Goal: Obtain resource: Obtain resource

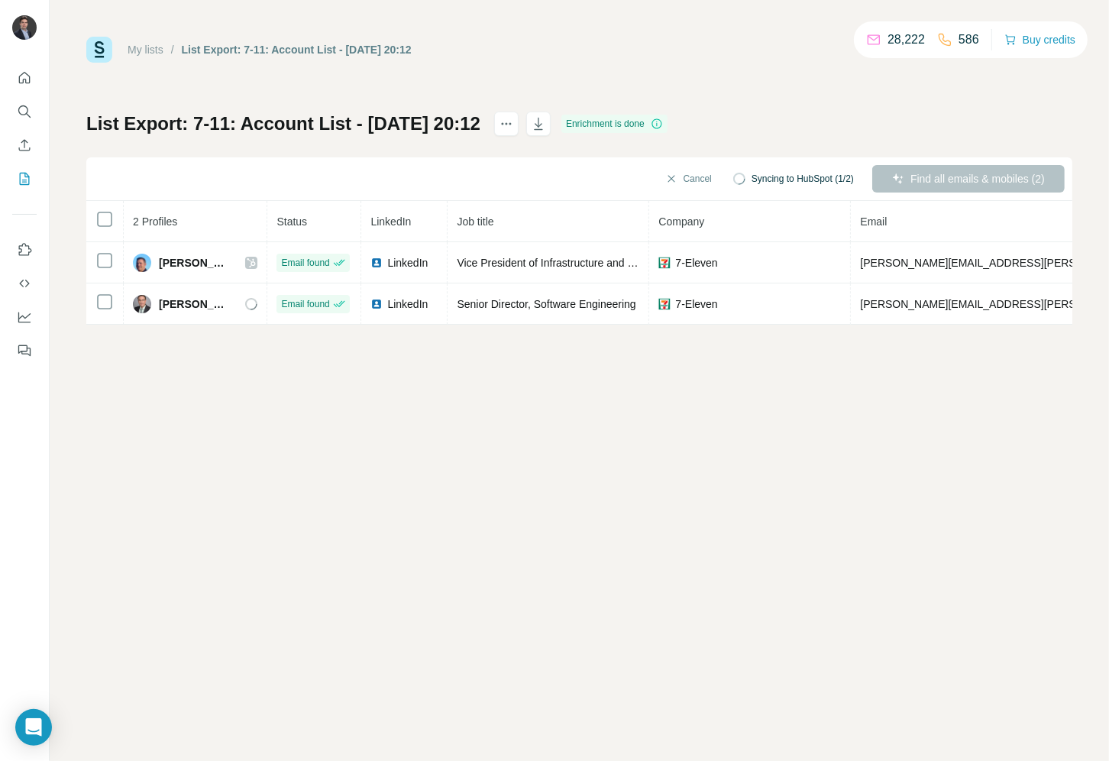
drag, startPoint x: 634, startPoint y: 418, endPoint x: 755, endPoint y: 379, distance: 127.5
click at [635, 418] on div "My lists / List Export: 7-11: Account List - 17/09/2025 20:12 28,222 586 Buy cr…" at bounding box center [579, 380] width 1059 height 761
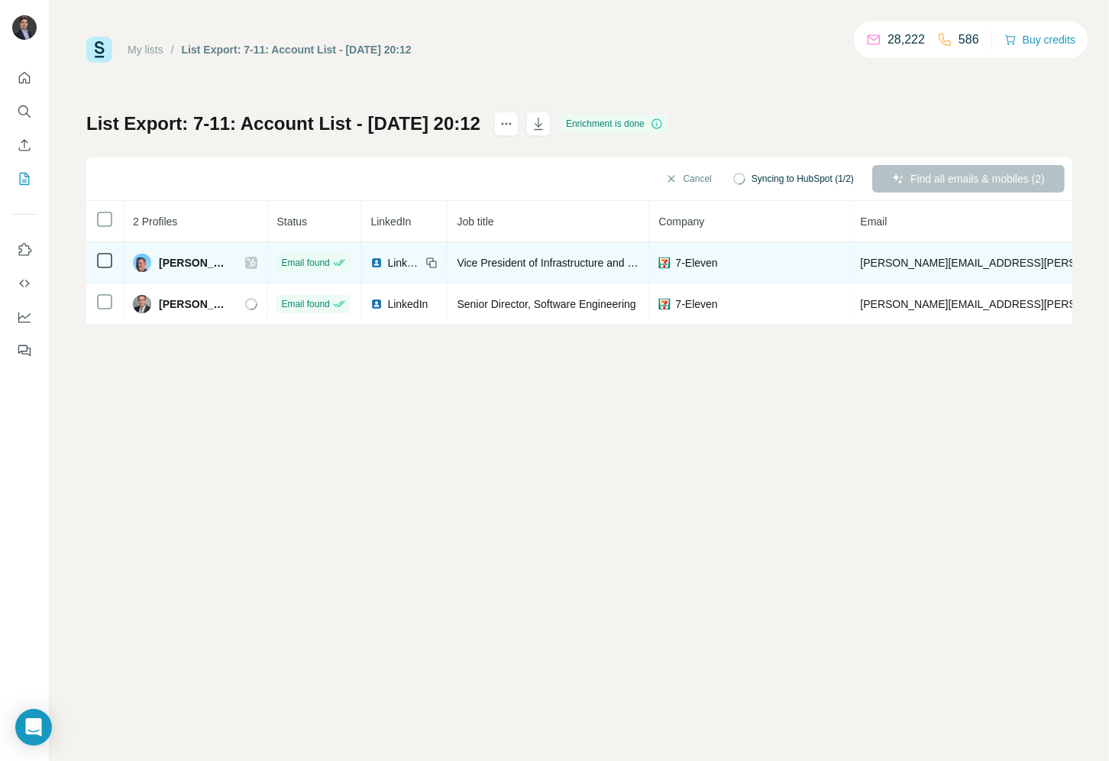
click at [903, 257] on span "barry.carter@7-11.com" at bounding box center [1038, 263] width 357 height 12
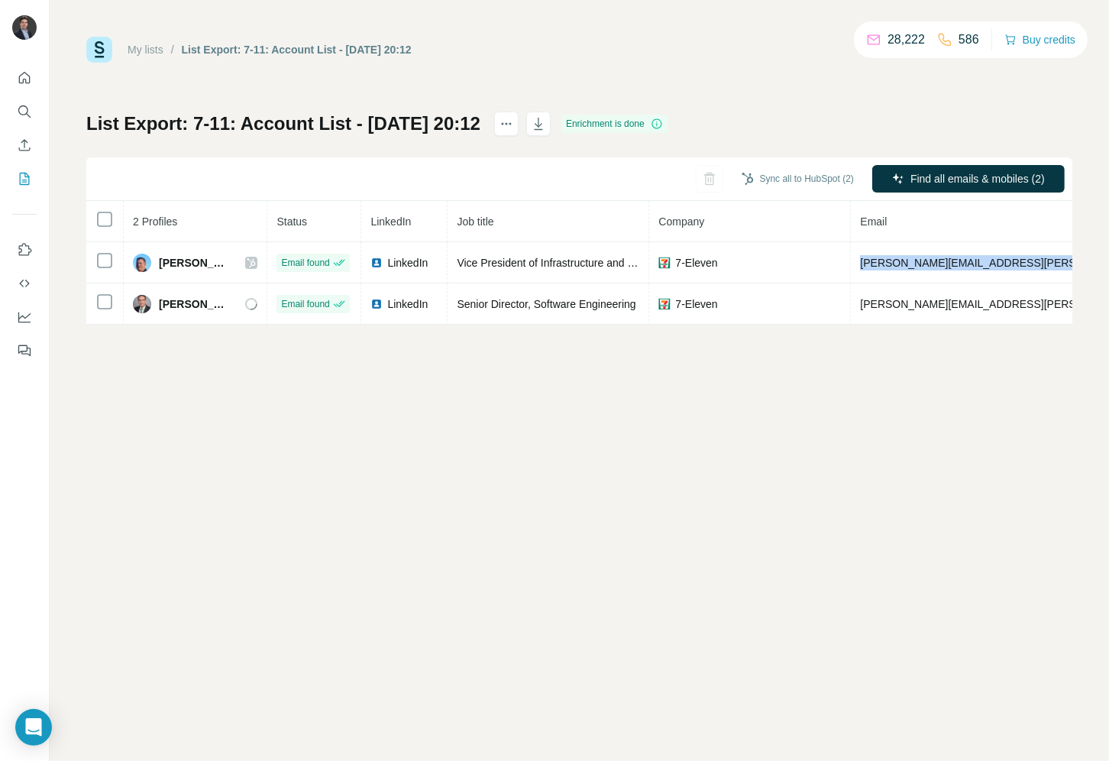
copy span "barry.carter@7-11.com"
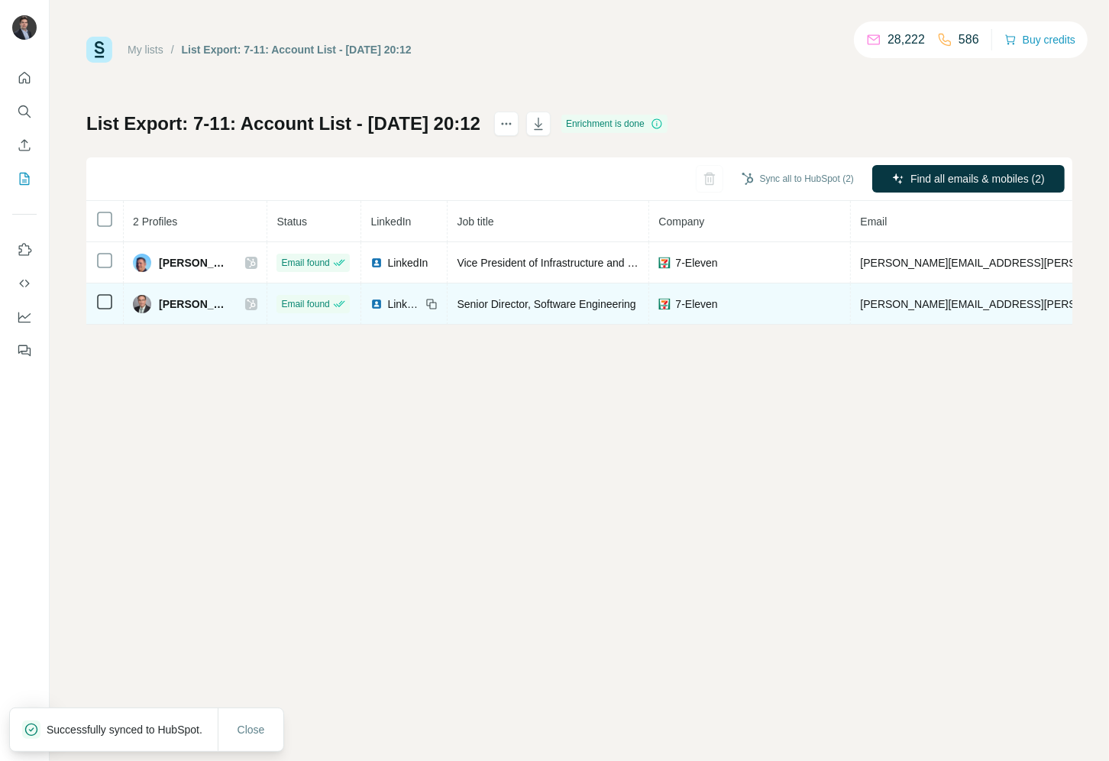
click at [871, 299] on span "matthew.ditzler@7-11.com" at bounding box center [1038, 304] width 357 height 12
copy span "matthew.ditzler@7-11.com"
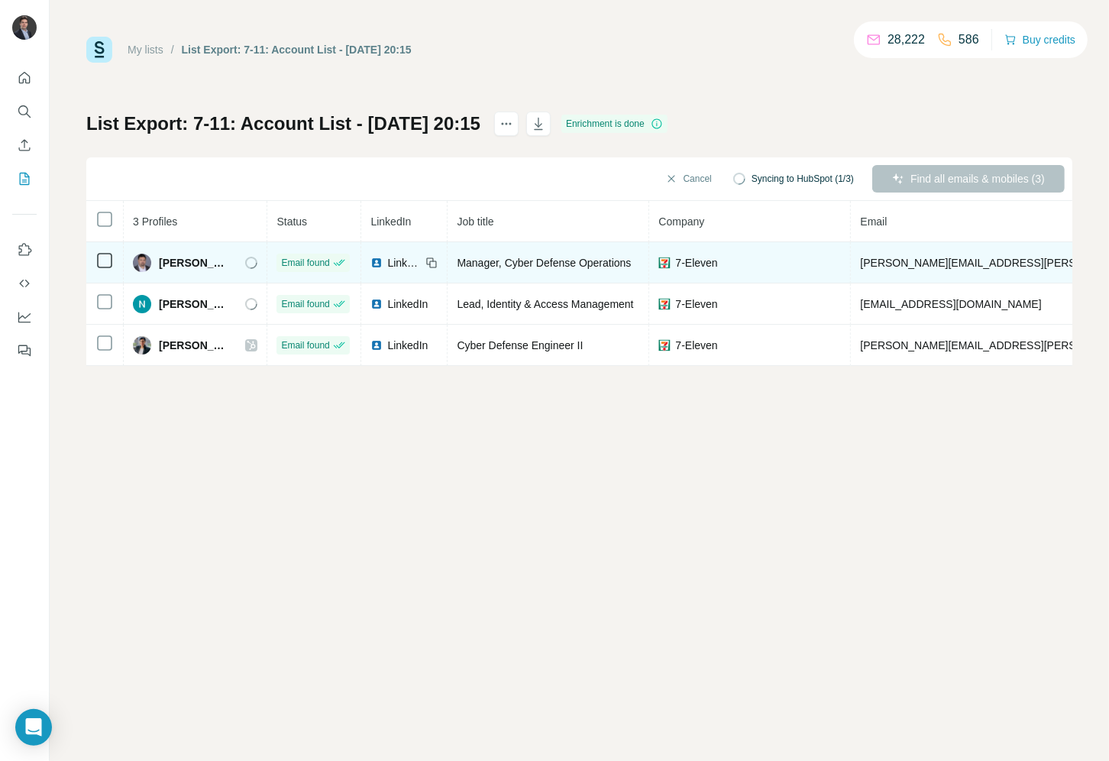
click at [961, 260] on span "jamie.seibert@7-11.com" at bounding box center [1038, 263] width 357 height 12
copy span "jamie.seibert@7-11.com"
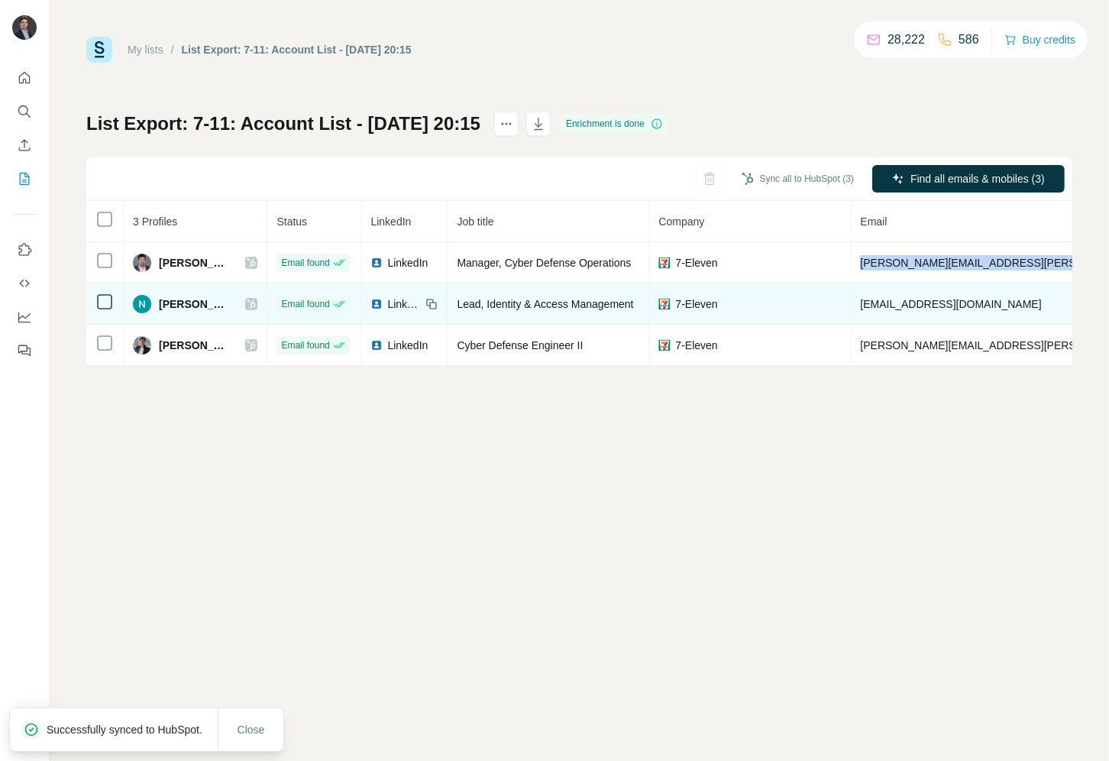
click at [928, 299] on span "narayana.daggubati2@7-11.com" at bounding box center [950, 304] width 181 height 12
click at [927, 299] on span "narayana.daggubati2@7-11.com" at bounding box center [950, 304] width 181 height 12
copy span "narayana.daggubati2@7-11.com"
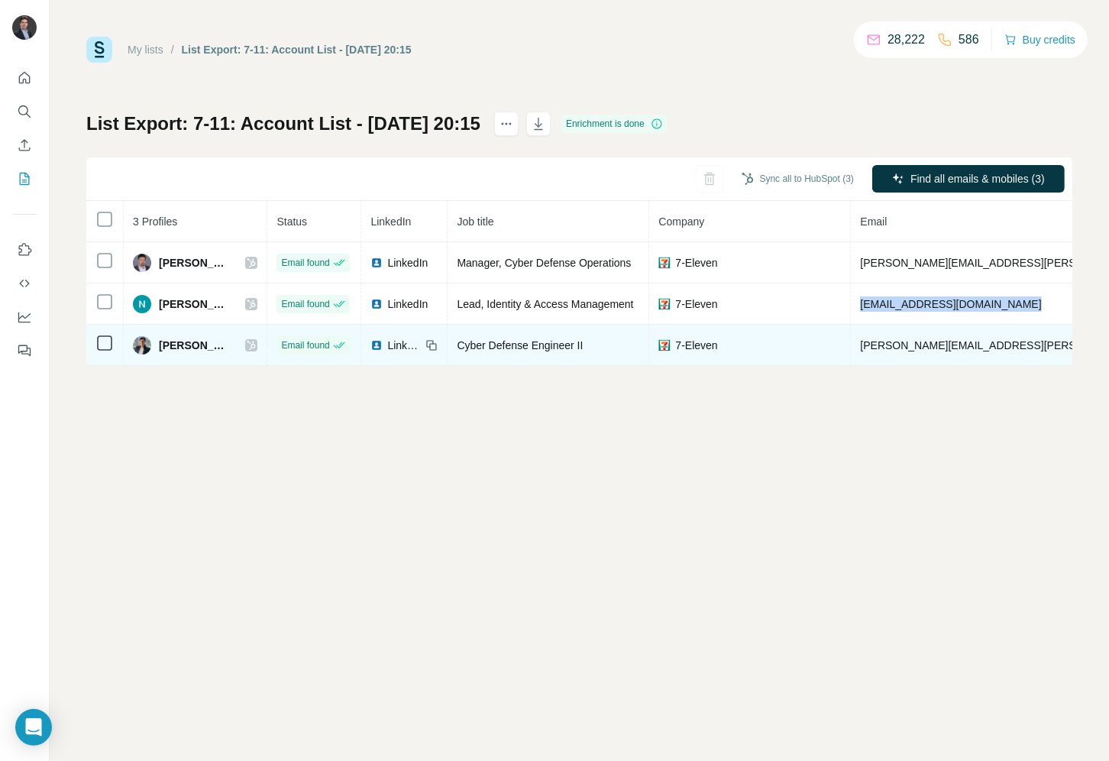
click at [919, 344] on span "nimisha.thomas@7-11.com" at bounding box center [1038, 345] width 357 height 12
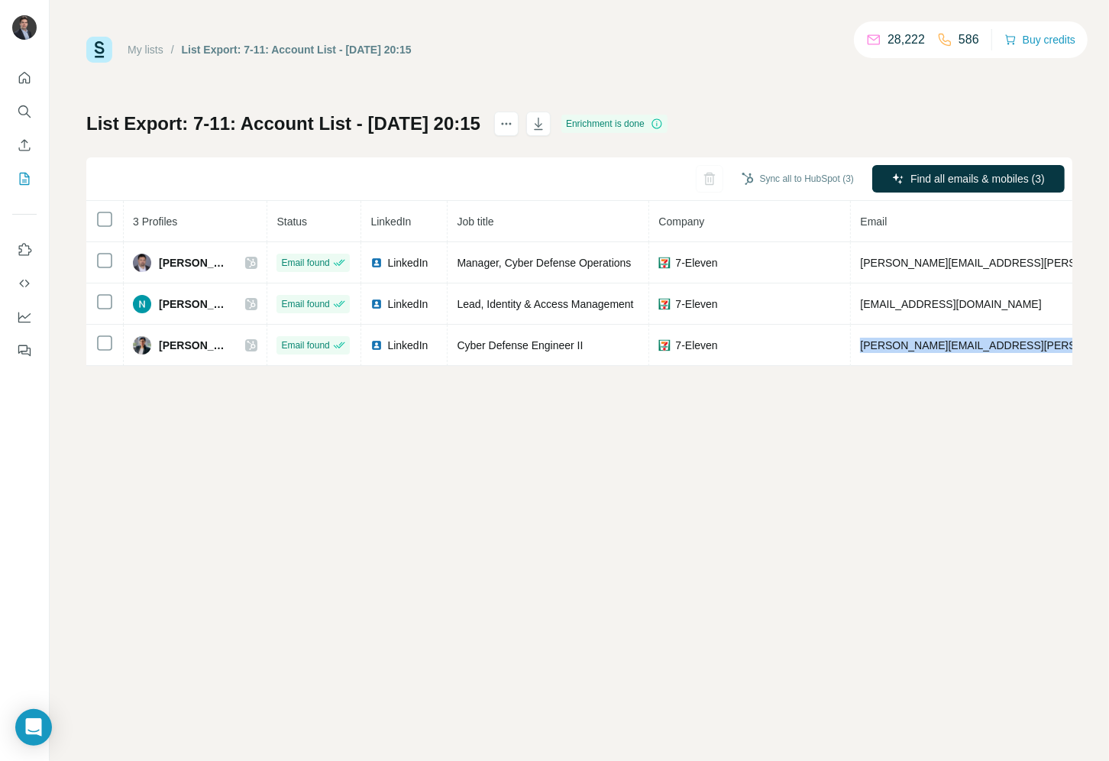
copy span "nimisha.thomas@7-11.com"
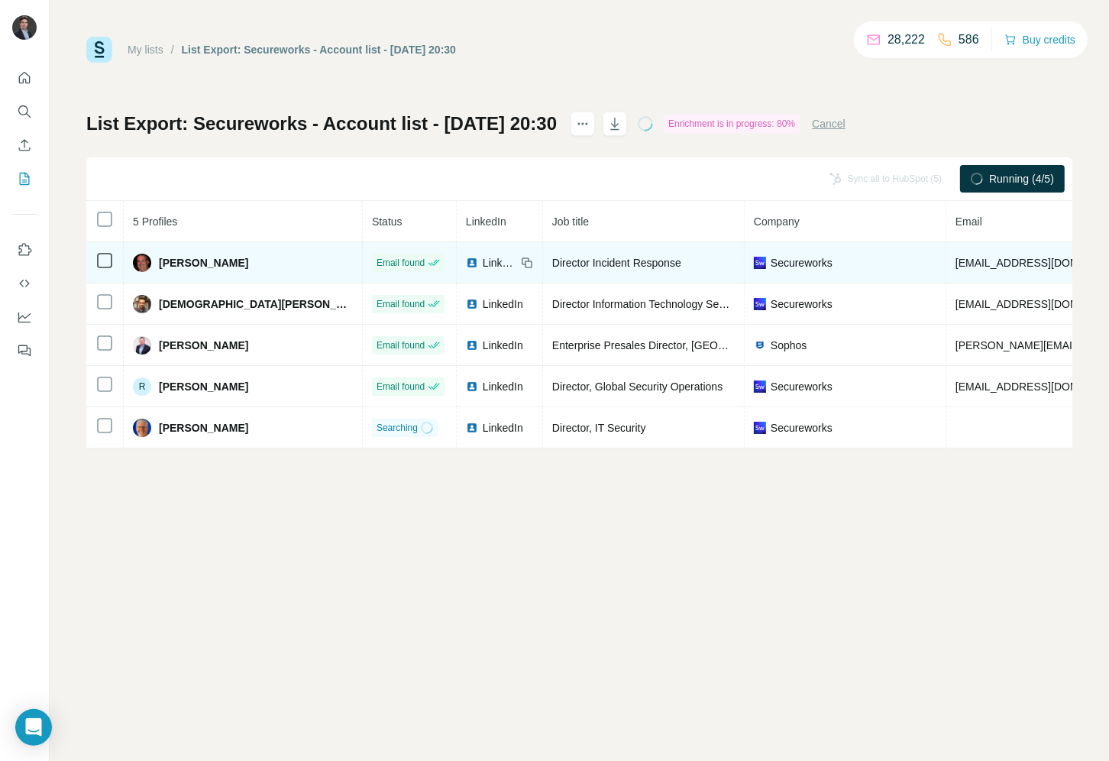
click at [946, 251] on td "[EMAIL_ADDRESS][DOMAIN_NAME]" at bounding box center [1090, 262] width 288 height 41
click at [955, 267] on span "[EMAIL_ADDRESS][DOMAIN_NAME]" at bounding box center [1045, 263] width 181 height 12
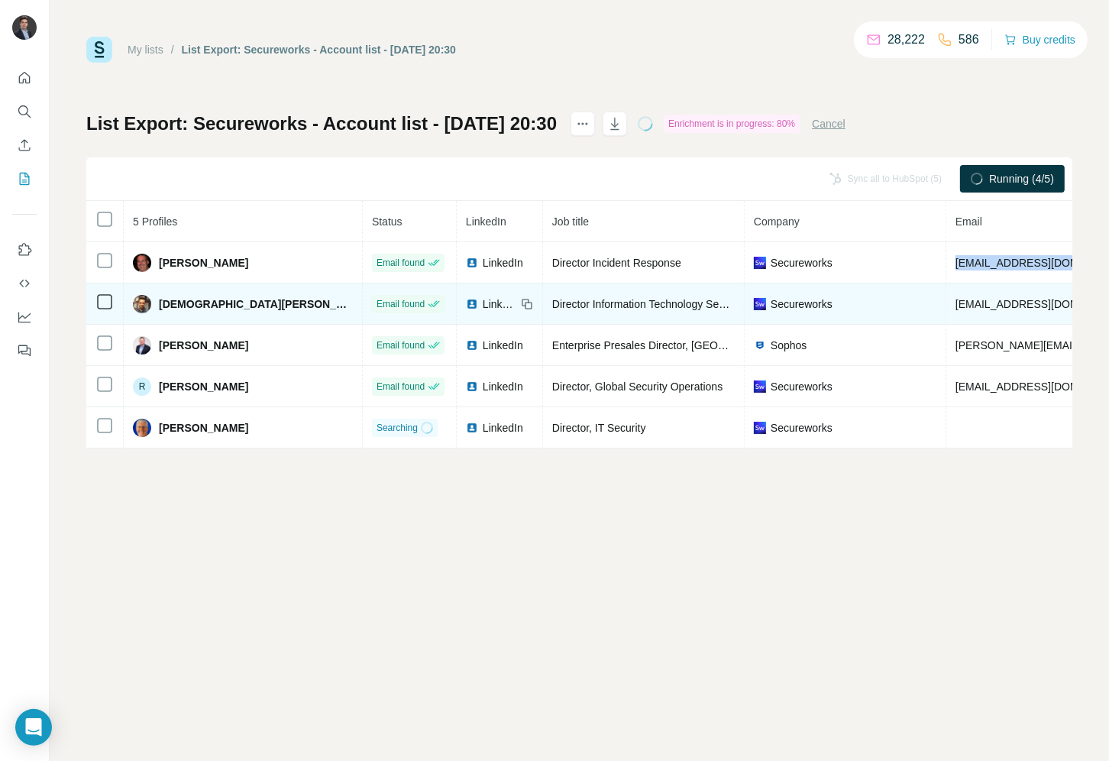
copy span "[EMAIL_ADDRESS][DOMAIN_NAME]"
click at [955, 298] on span "[EMAIL_ADDRESS][DOMAIN_NAME]" at bounding box center [1045, 304] width 181 height 12
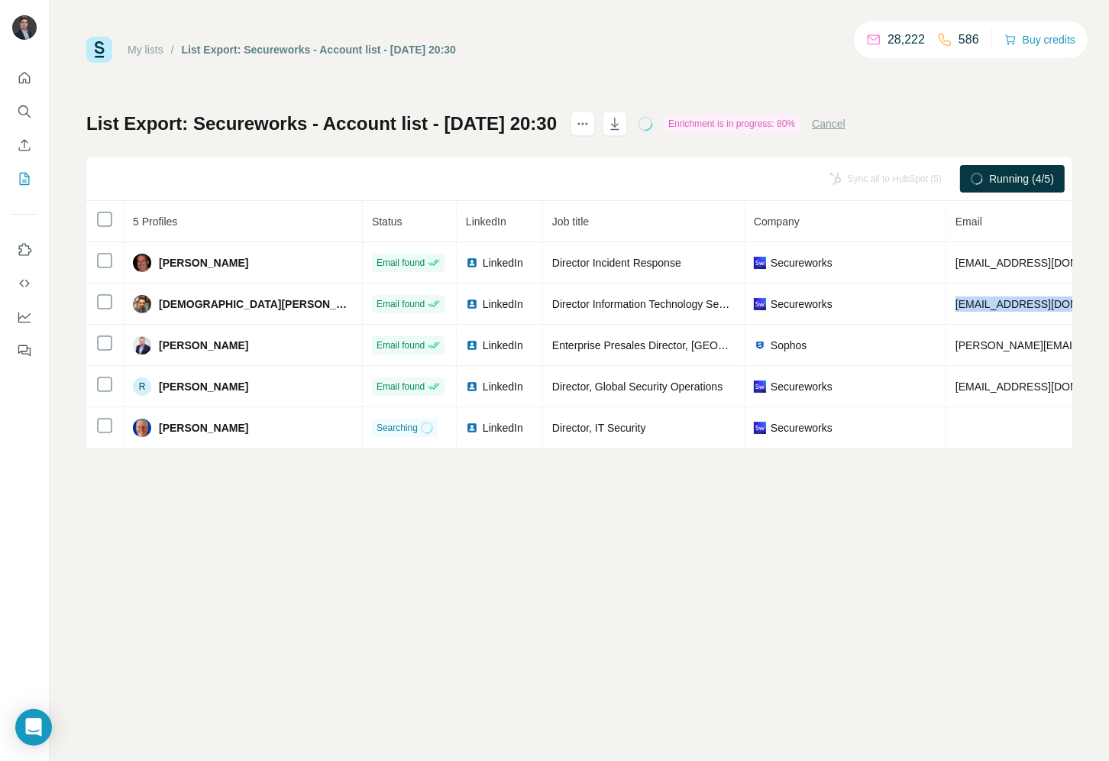
copy span "[EMAIL_ADDRESS][DOMAIN_NAME]"
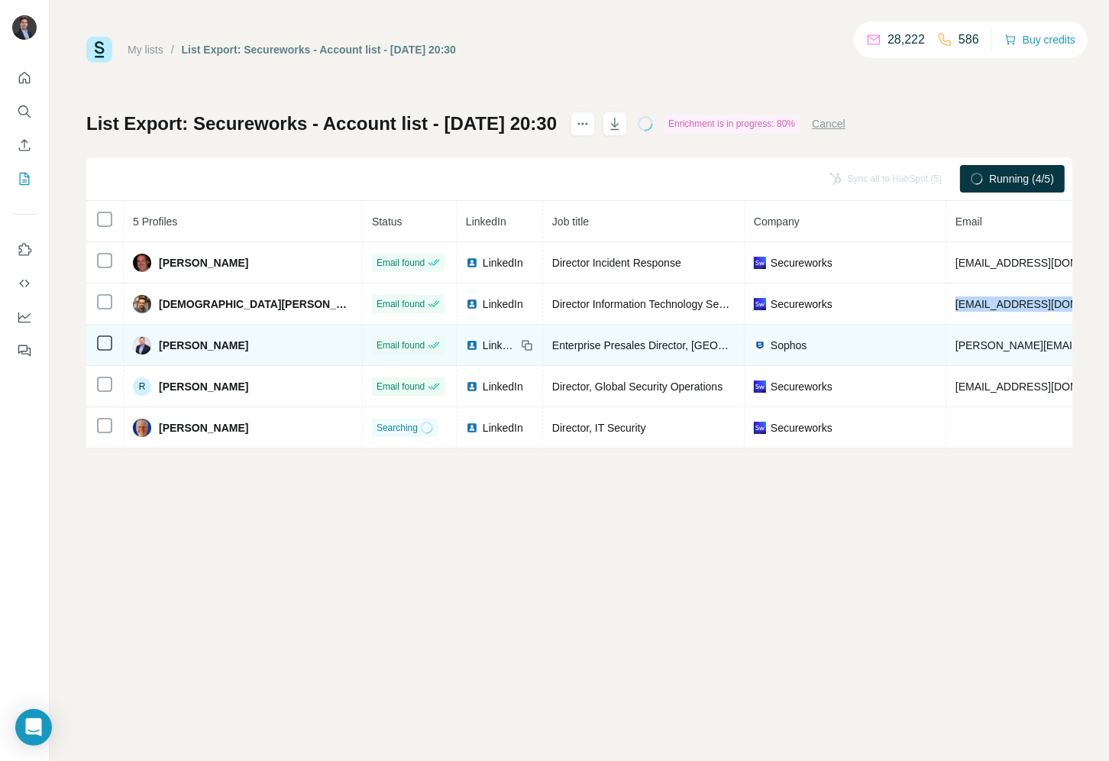
click at [955, 344] on span "[PERSON_NAME][EMAIL_ADDRESS][DOMAIN_NAME]" at bounding box center [1089, 345] width 269 height 12
copy span "[PERSON_NAME][EMAIL_ADDRESS][DOMAIN_NAME]"
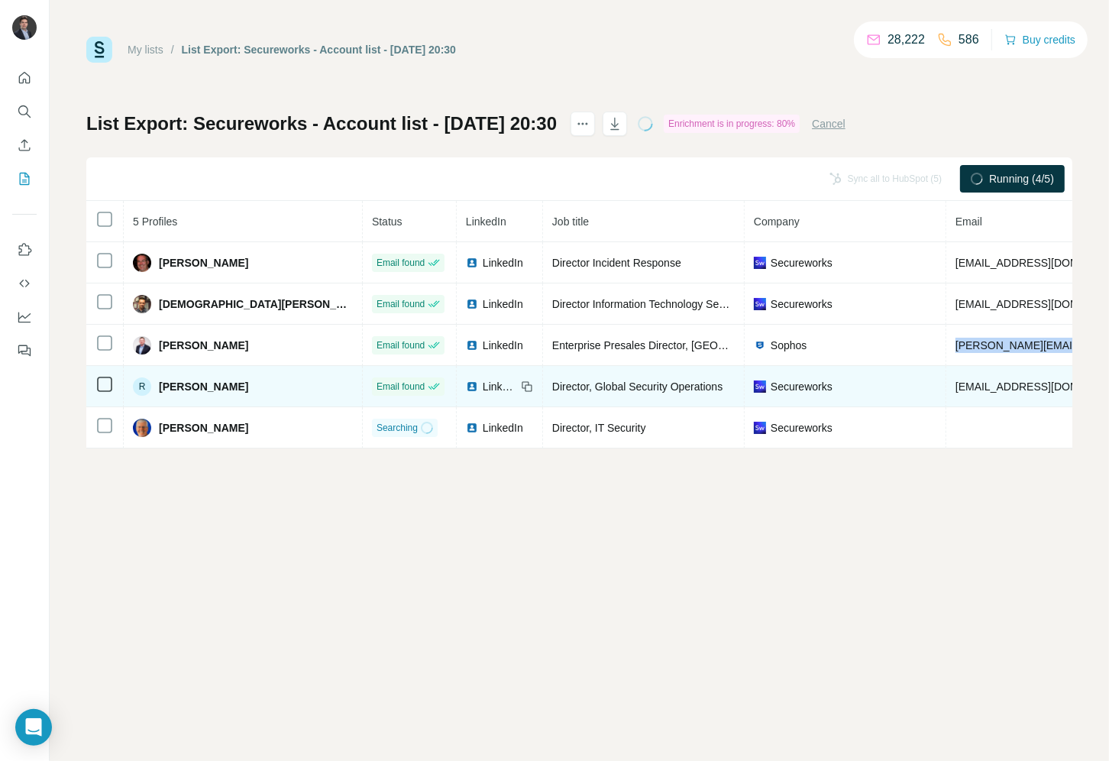
click at [955, 381] on span "[EMAIL_ADDRESS][DOMAIN_NAME]" at bounding box center [1045, 386] width 181 height 12
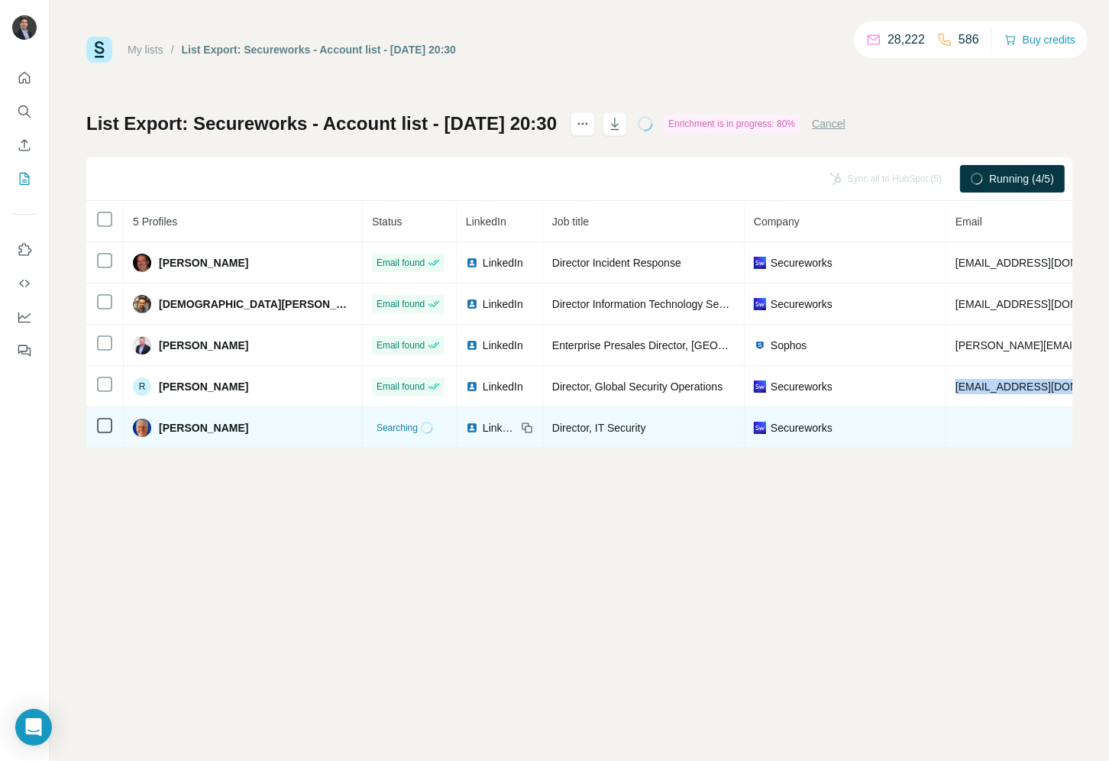
copy span "[EMAIL_ADDRESS][DOMAIN_NAME]"
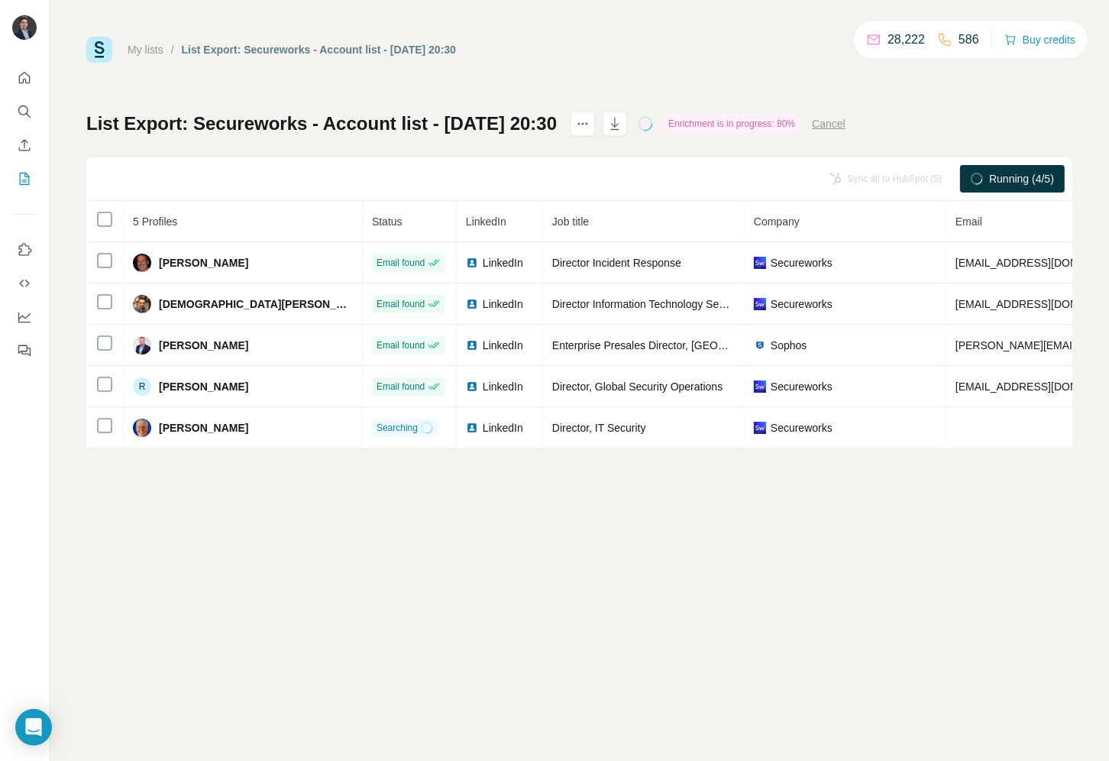
click at [904, 470] on div "My lists / List Export: Secureworks - Account list - [DATE] 20:30 28,222 586 Bu…" at bounding box center [579, 380] width 1059 height 761
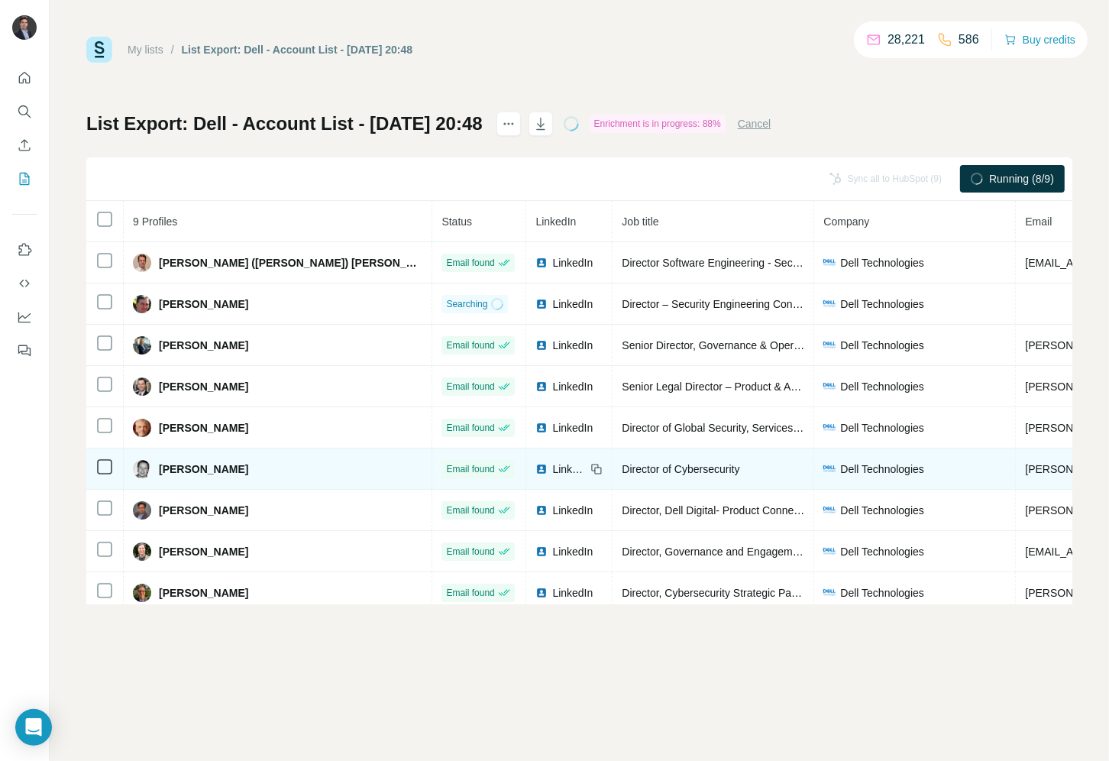
copy span "neil.otoole@dell.com"
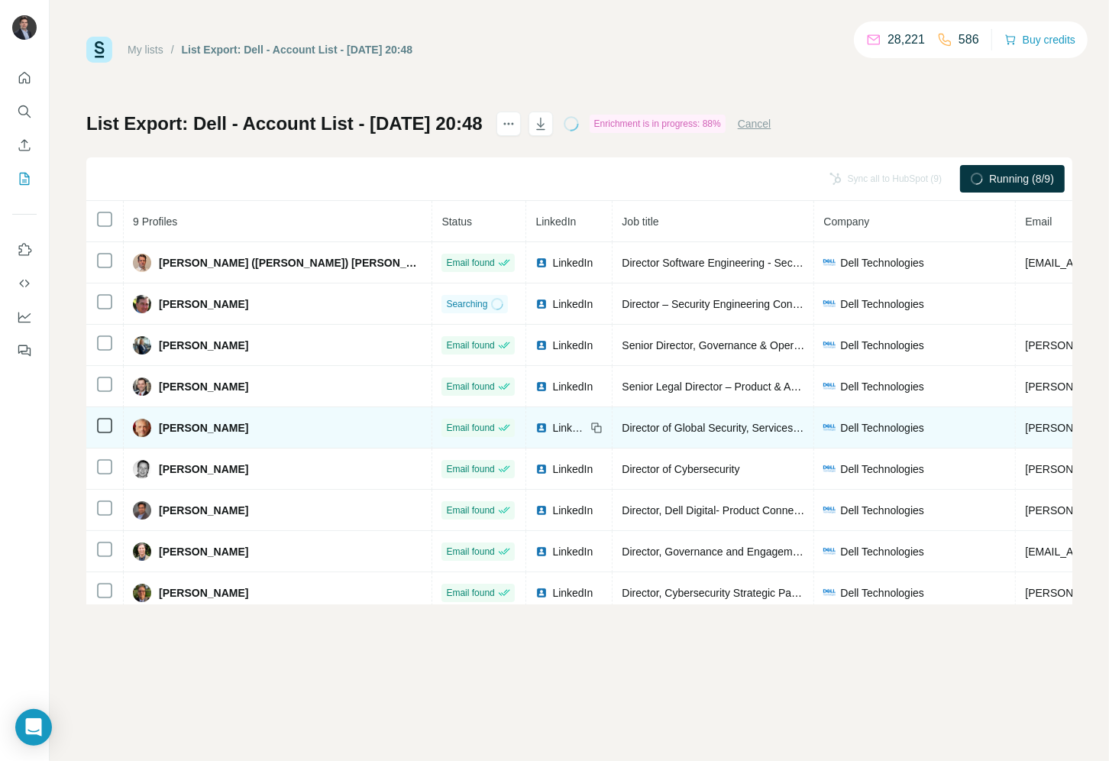
copy span "m.williams@dell.com"
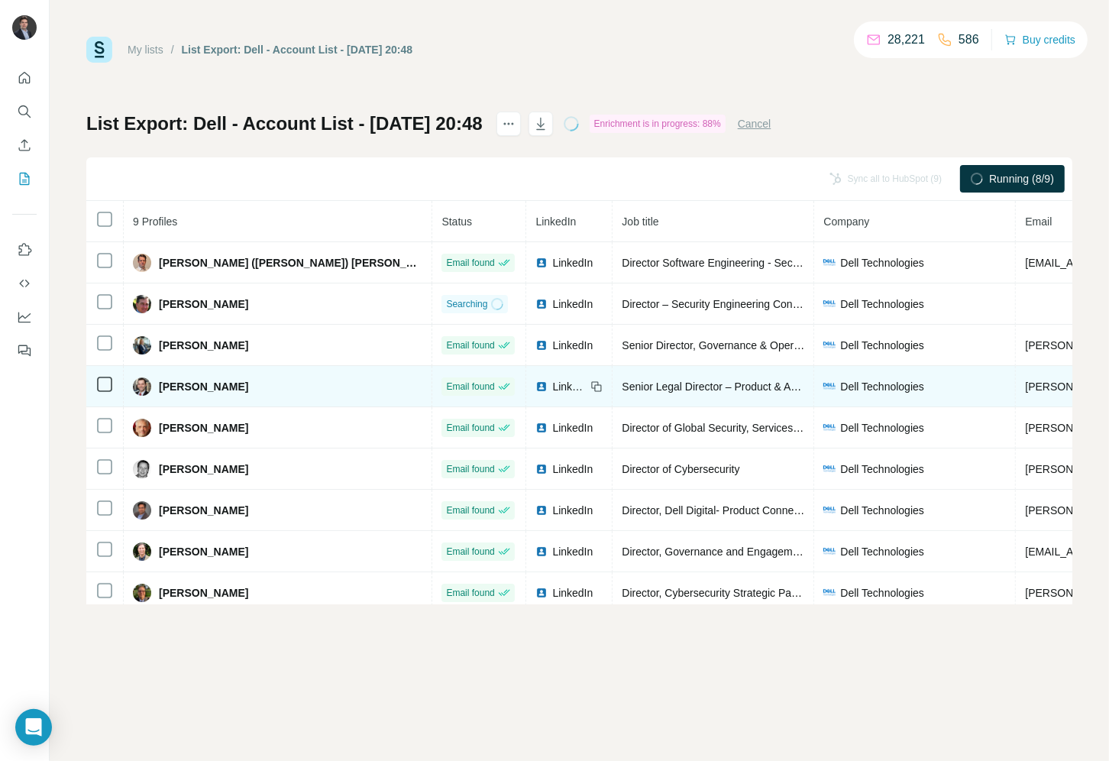
copy span "jason_wool@dell.com"
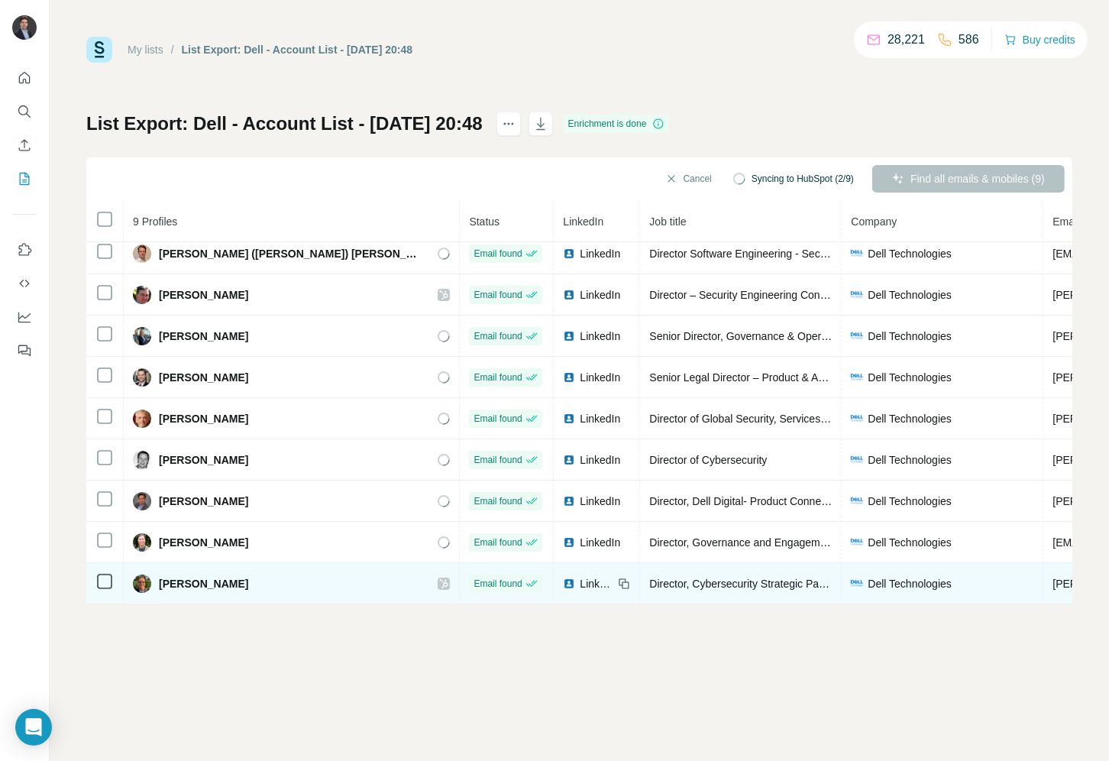
copy span "steven.granat@dell.com"
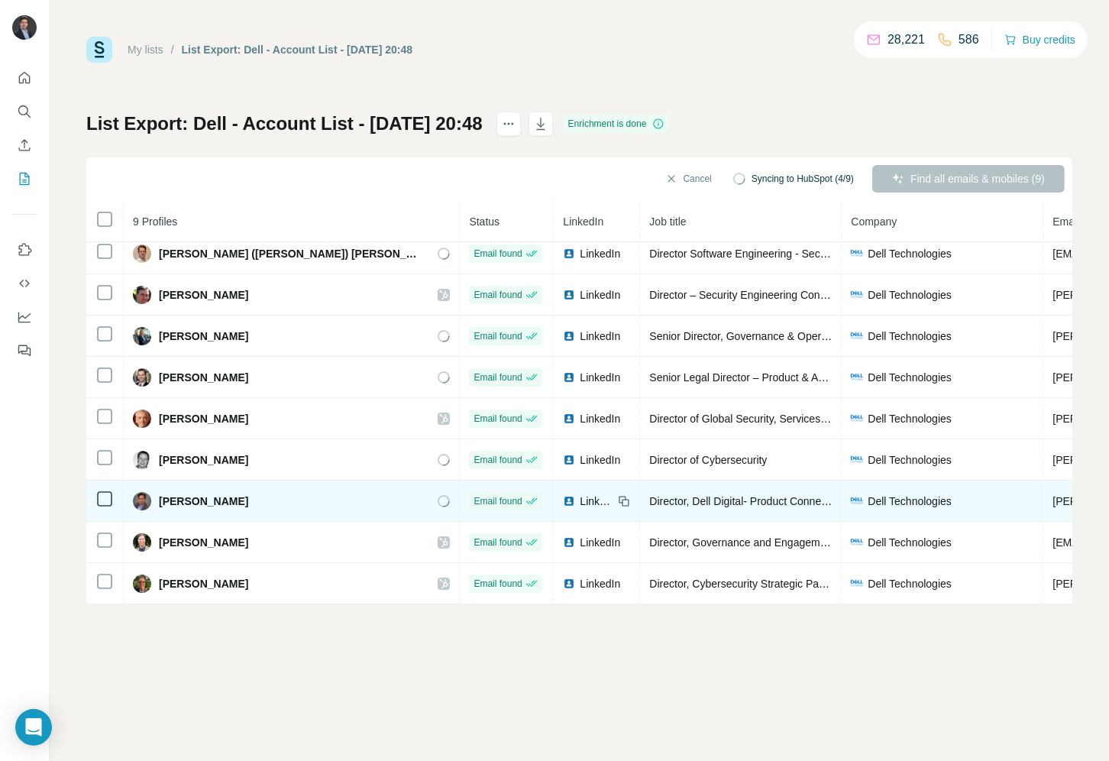
copy span "ramakrishna.vakalapudi@dell.com"
